Goal: Download file/media

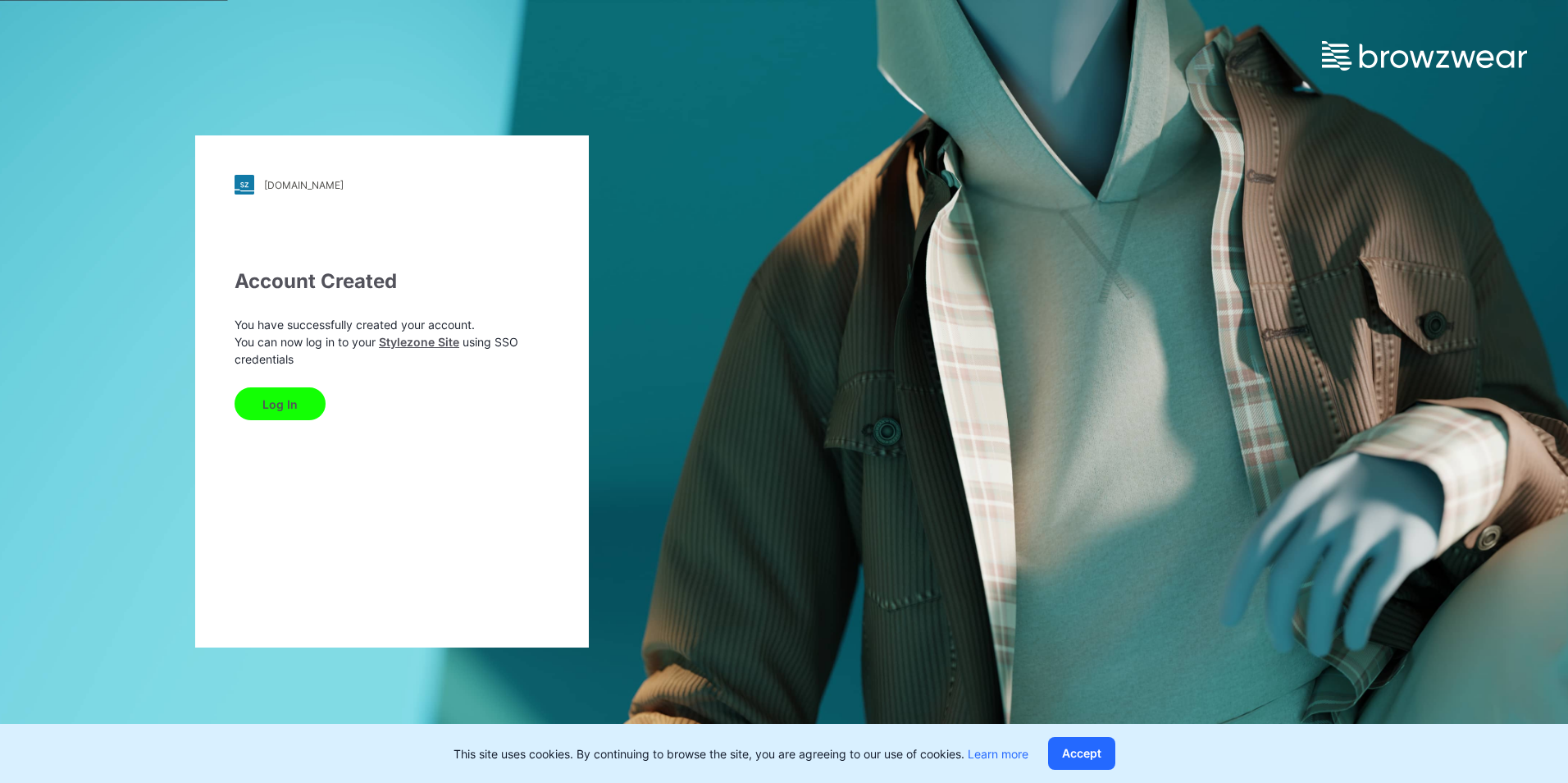
click at [291, 398] on button "Log In" at bounding box center [280, 403] width 91 height 33
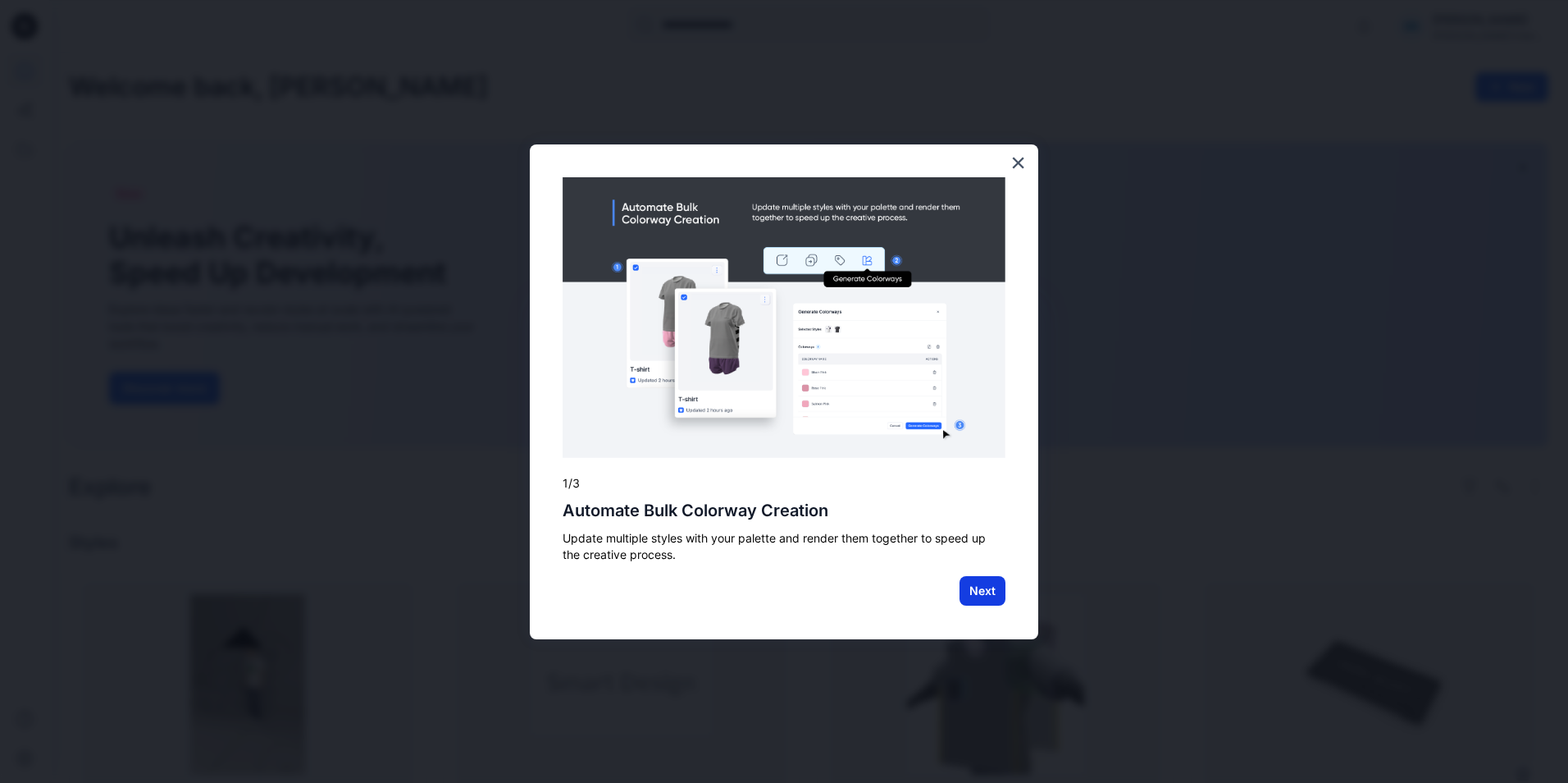
click at [998, 590] on button "Next" at bounding box center [982, 591] width 46 height 30
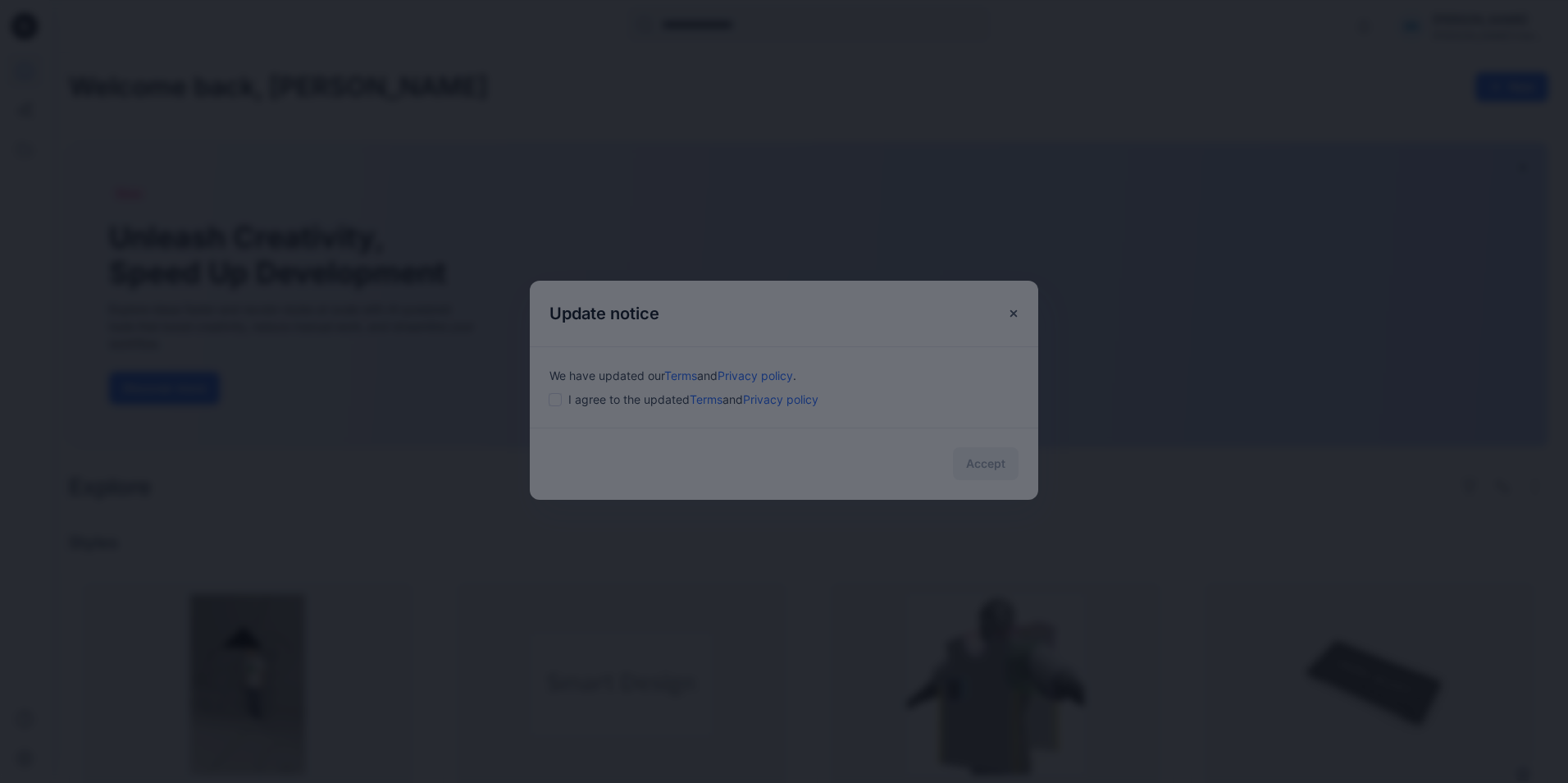
click at [553, 402] on div at bounding box center [784, 391] width 1568 height 783
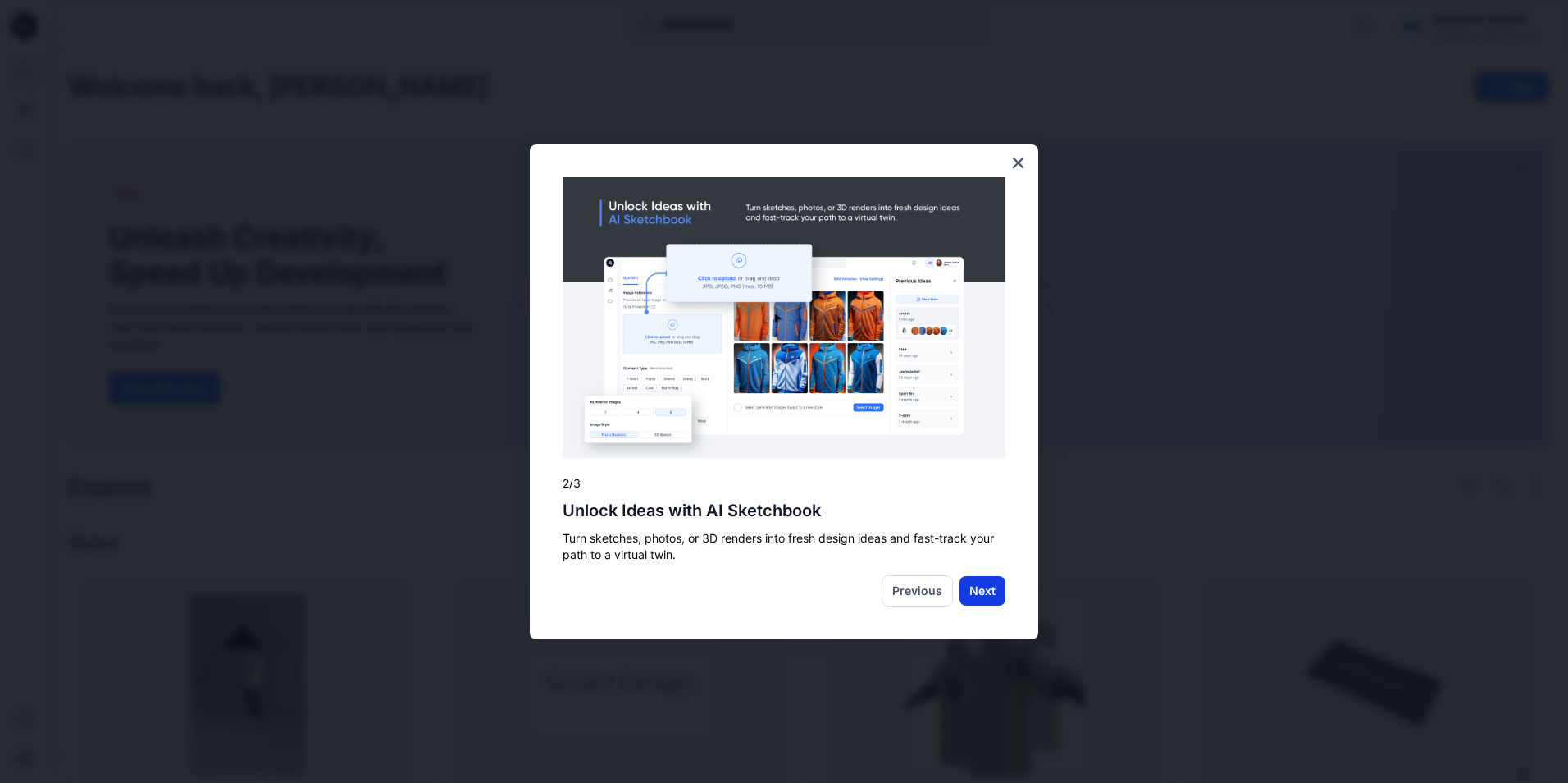
click at [990, 592] on button "Next" at bounding box center [982, 591] width 46 height 30
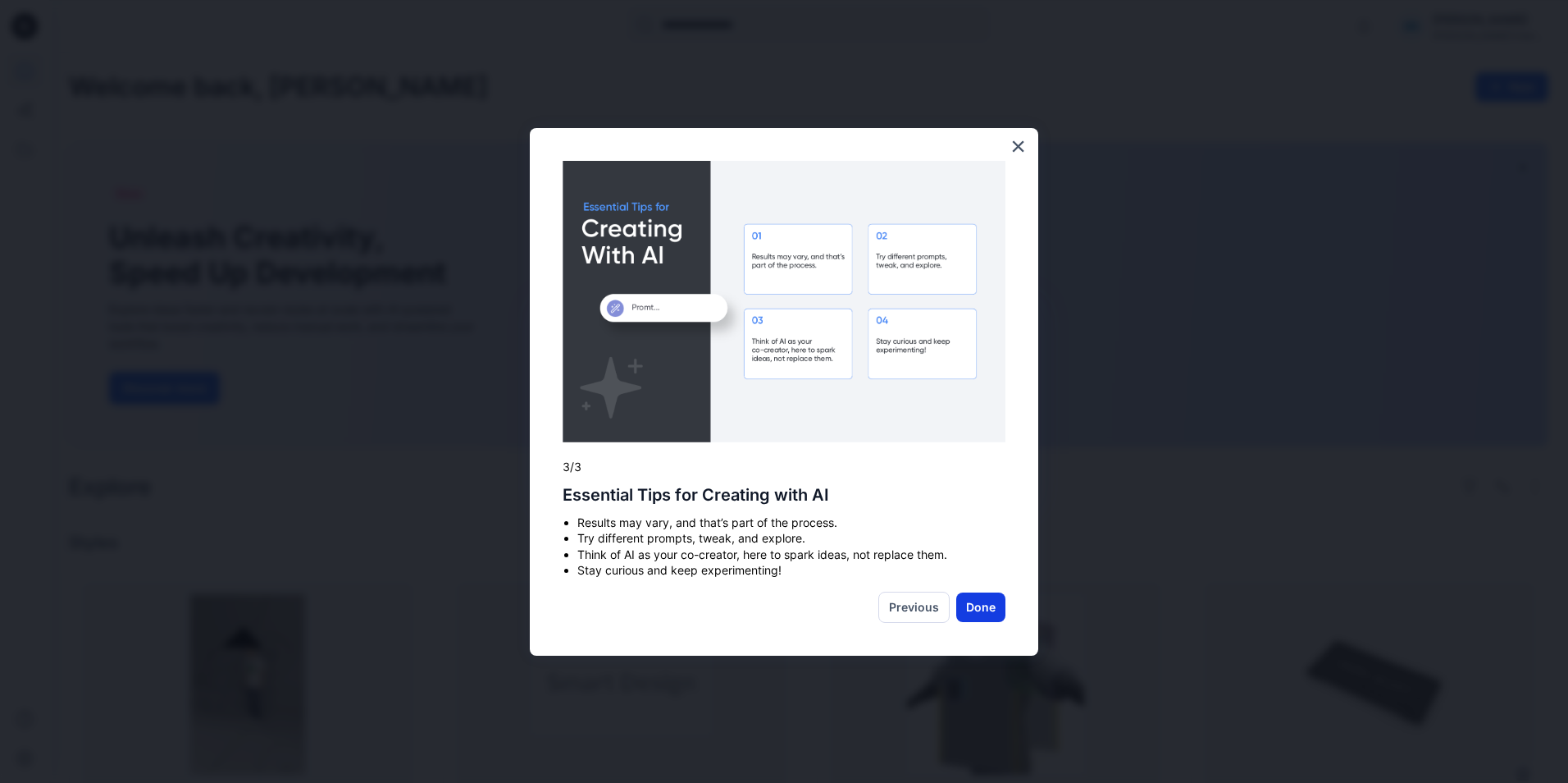
click at [982, 611] on button "Done" at bounding box center [980, 607] width 49 height 30
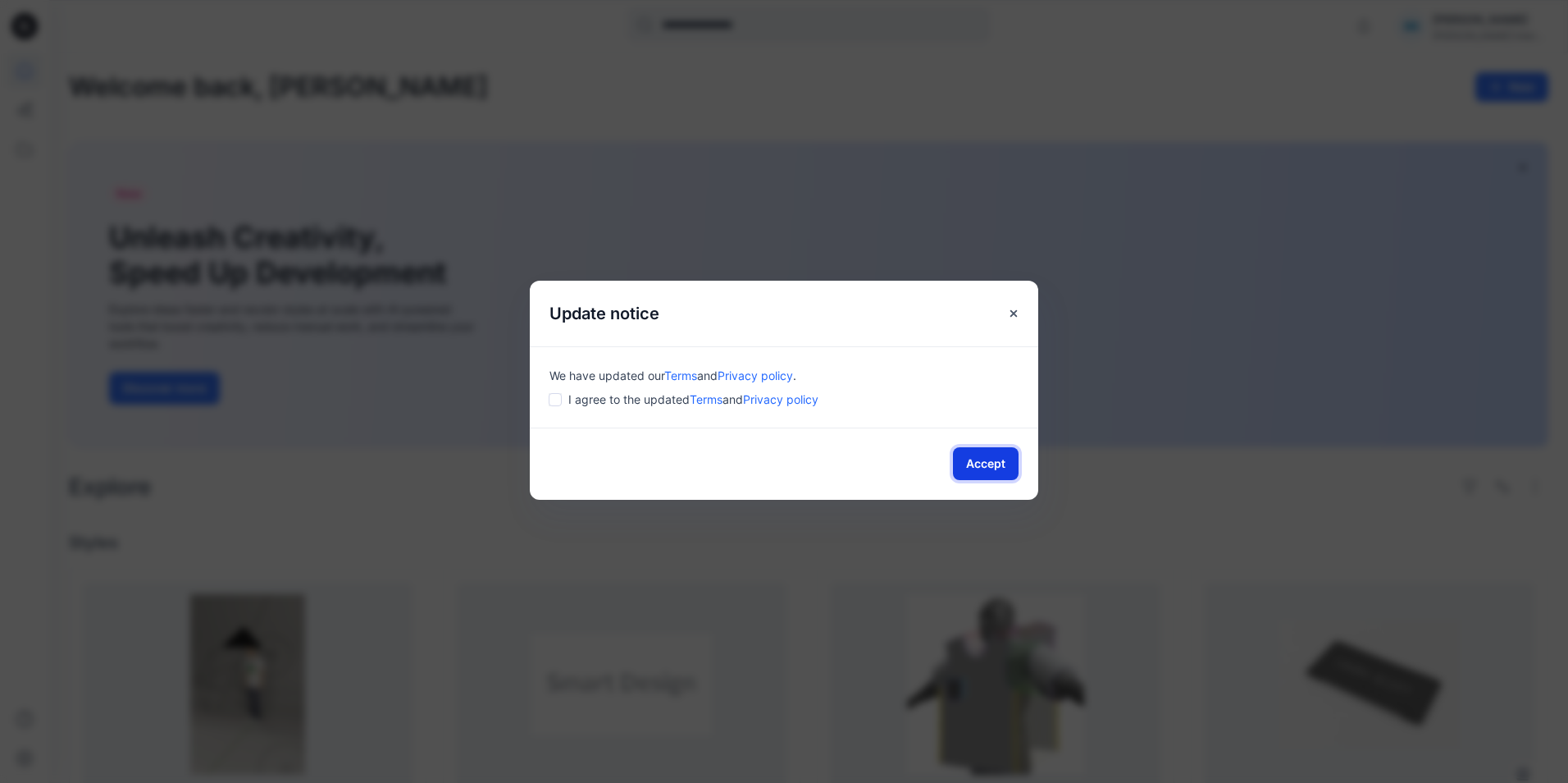
click at [981, 466] on button "Accept" at bounding box center [985, 463] width 65 height 33
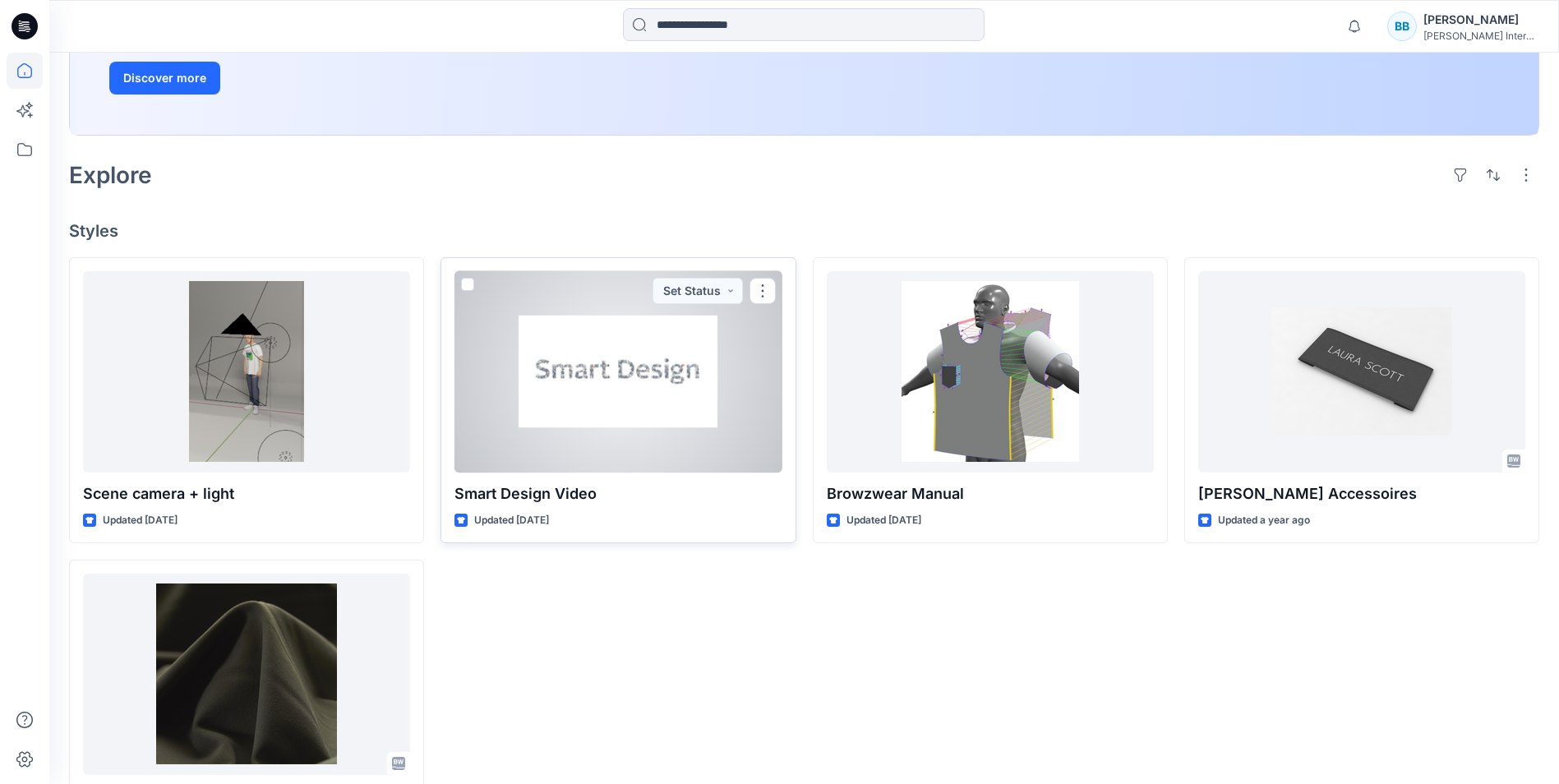
scroll to position [391, 0]
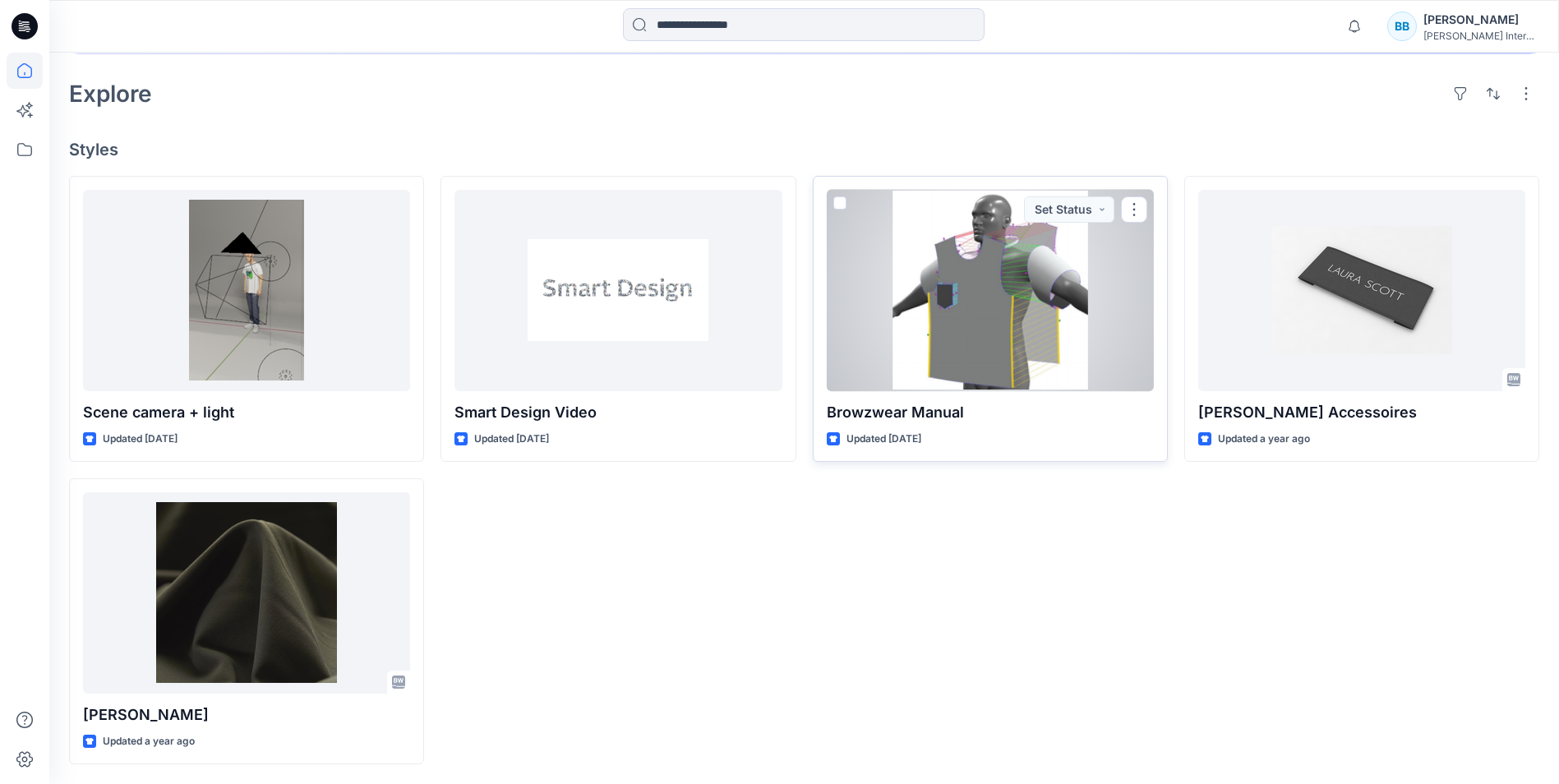
click at [1019, 271] on div at bounding box center [989, 291] width 327 height 201
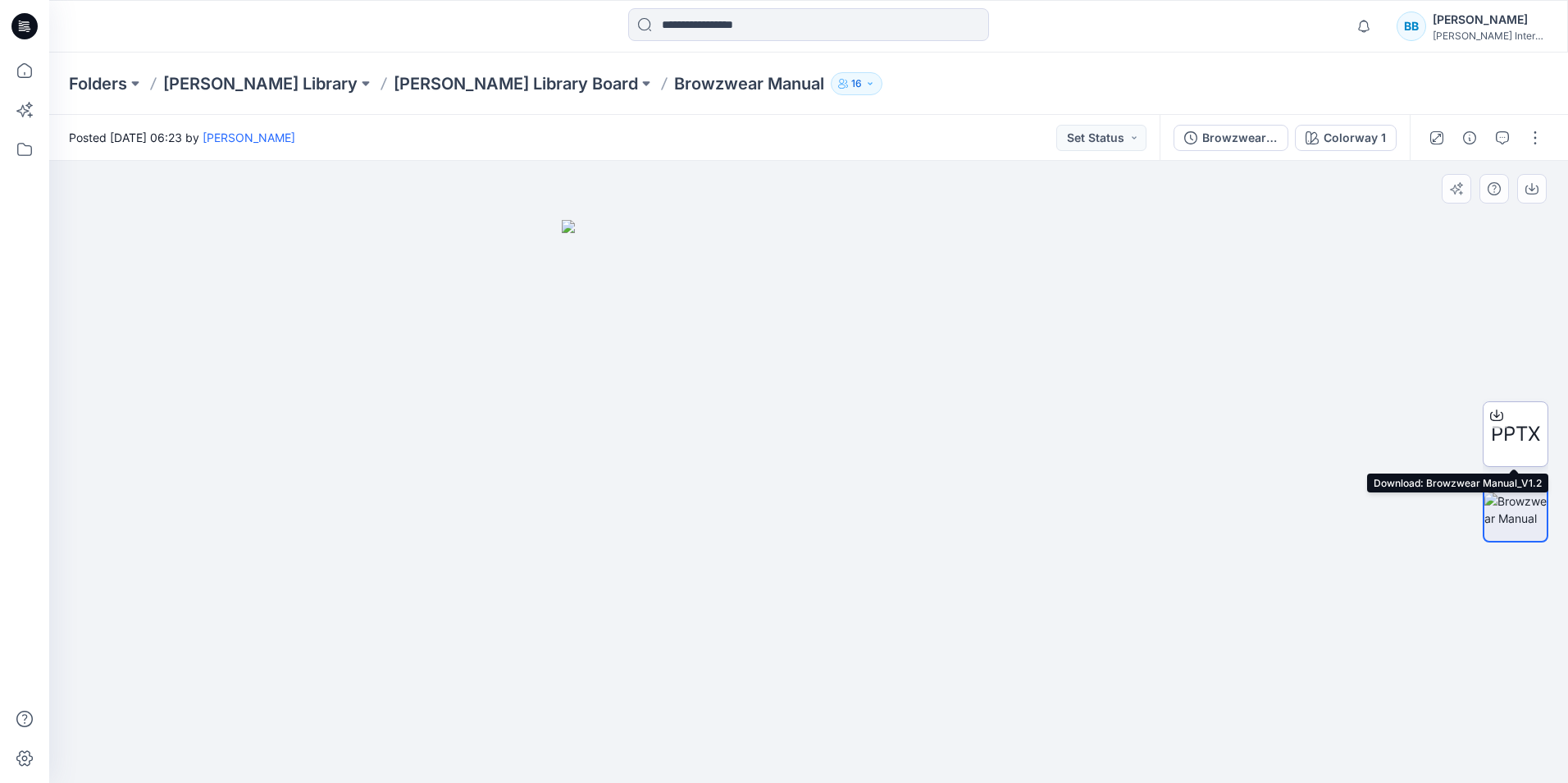
click at [1521, 423] on span "PPTX" at bounding box center [1515, 434] width 49 height 30
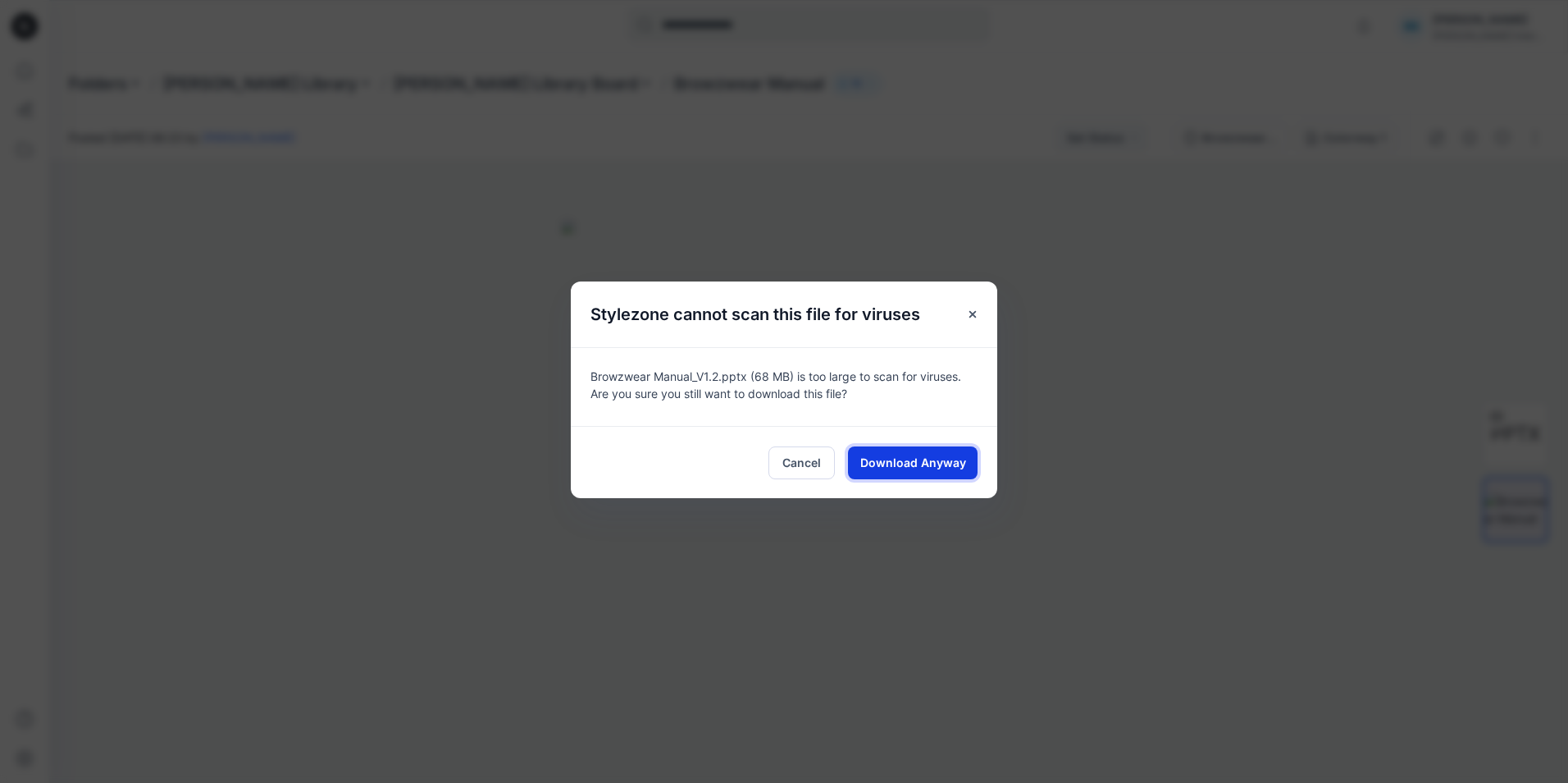
click at [959, 460] on span "Download Anyway" at bounding box center [913, 462] width 106 height 18
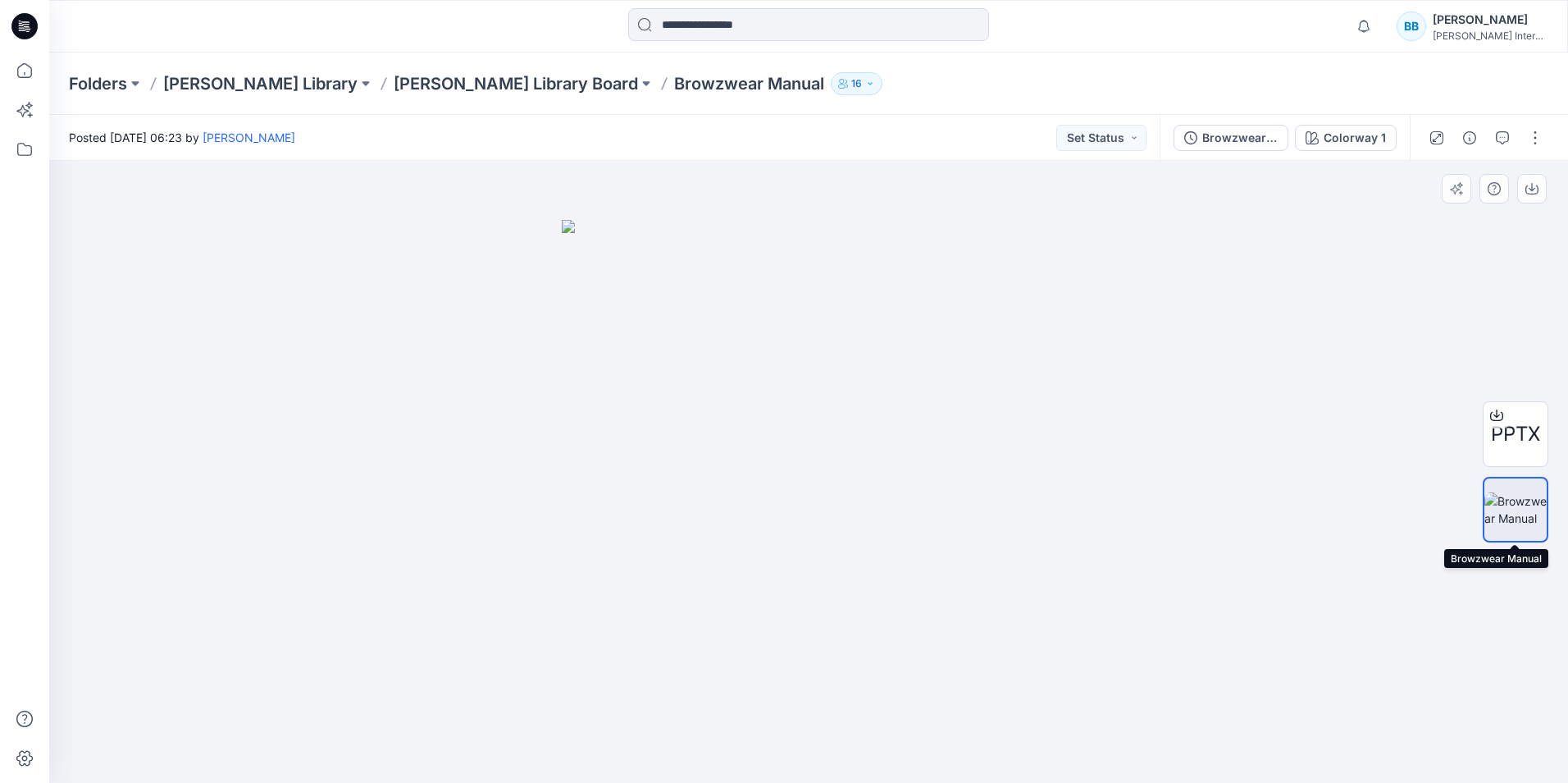
click at [1507, 508] on img at bounding box center [1515, 509] width 62 height 34
